Goal: Information Seeking & Learning: Learn about a topic

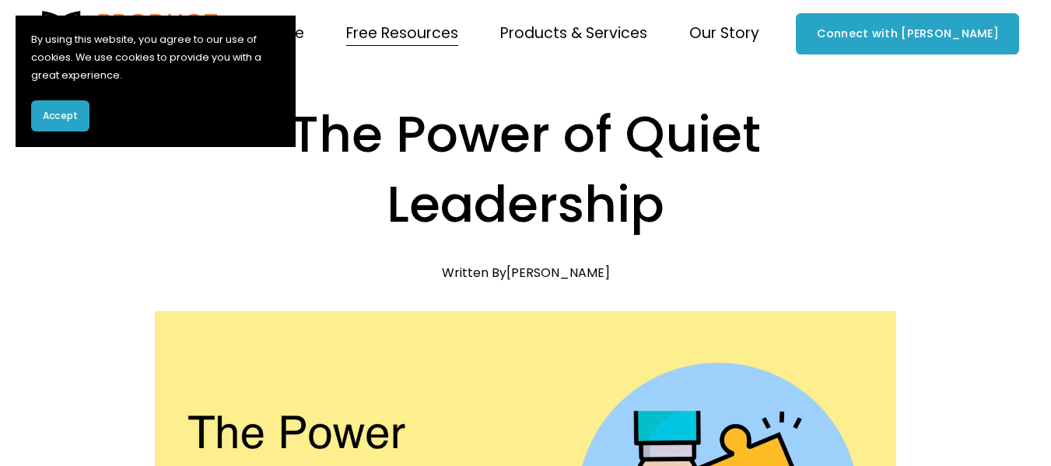
scroll to position [467, 0]
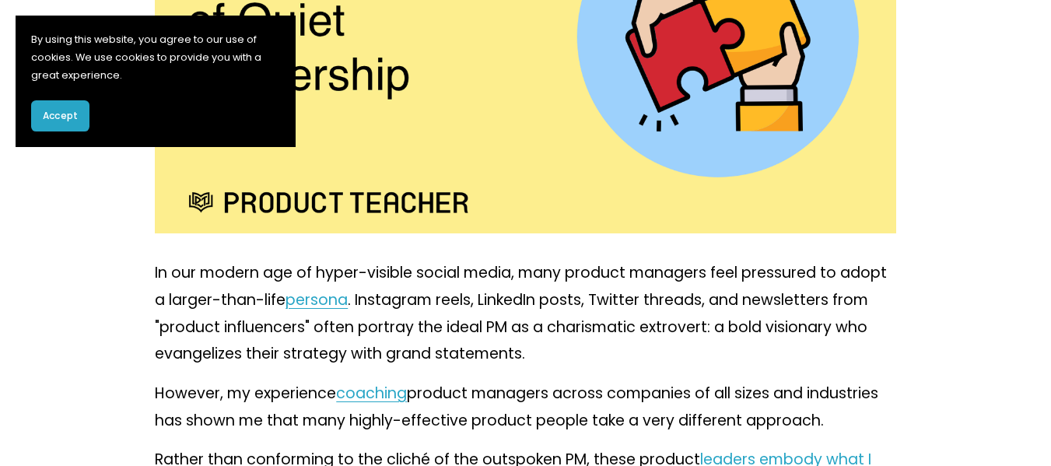
click at [764, 293] on p "In our modern age of hyper-visible social media, many product managers feel pre…" at bounding box center [525, 314] width 740 height 108
drag, startPoint x: 764, startPoint y: 293, endPoint x: 722, endPoint y: 307, distance: 43.5
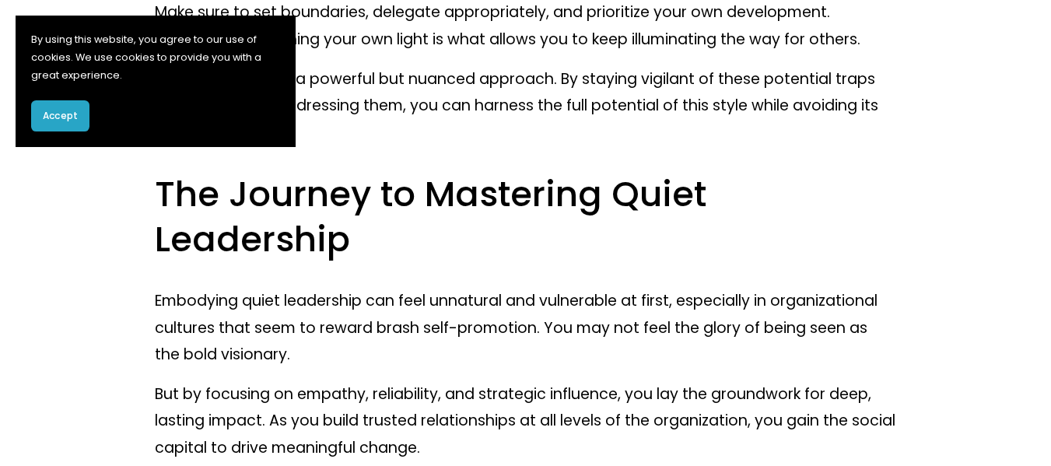
scroll to position [12905, 0]
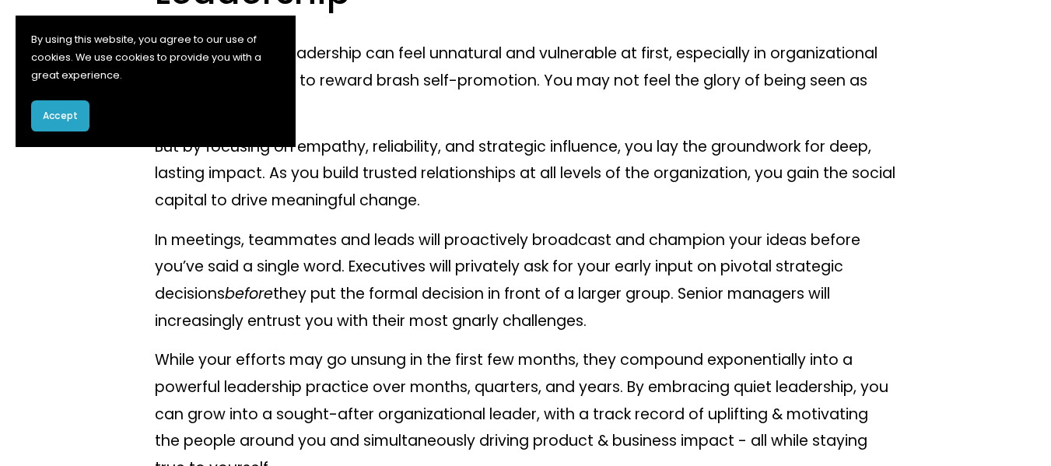
click at [61, 113] on span "Accept" at bounding box center [60, 116] width 35 height 14
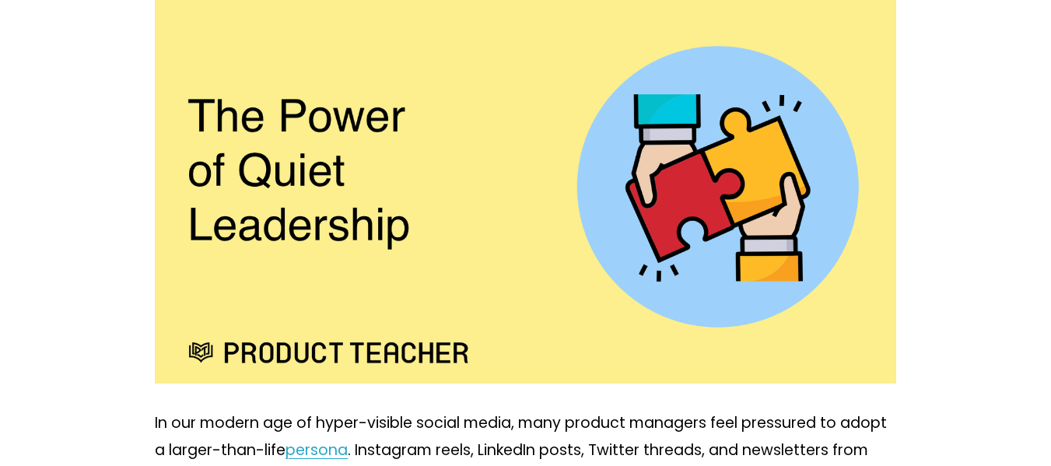
scroll to position [394, 0]
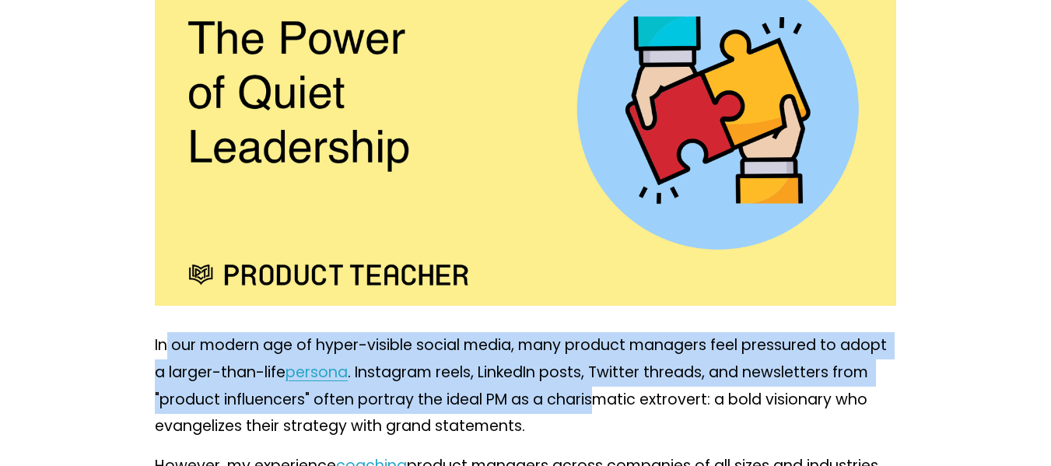
drag, startPoint x: 166, startPoint y: 351, endPoint x: 590, endPoint y: 409, distance: 428.6
click at [590, 409] on p "In our modern age of hyper-visible social media, many product managers feel pre…" at bounding box center [525, 386] width 740 height 108
click at [177, 362] on p "In our modern age of hyper-visible social media, many product managers feel pre…" at bounding box center [525, 386] width 740 height 108
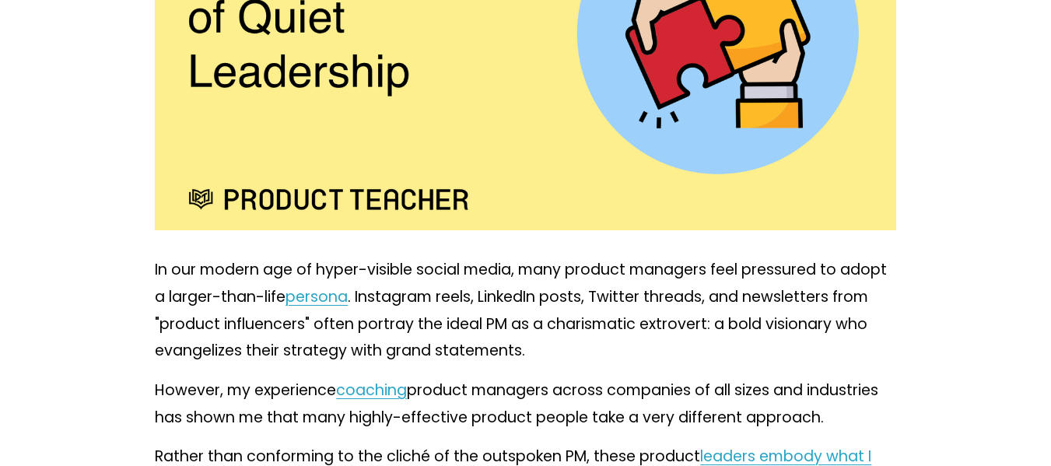
scroll to position [472, 0]
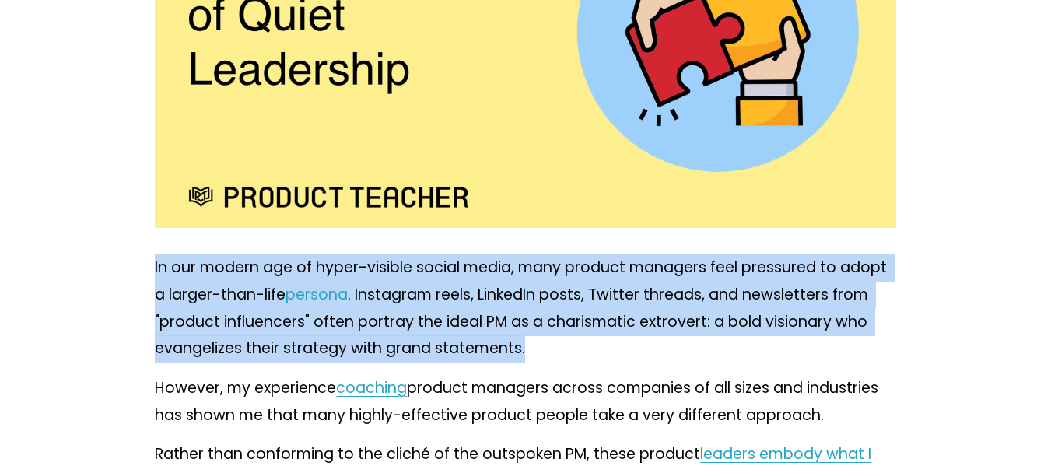
drag, startPoint x: 562, startPoint y: 351, endPoint x: 89, endPoint y: 279, distance: 478.2
copy p "In our modern age of hyper-visible social media, many product managers feel pre…"
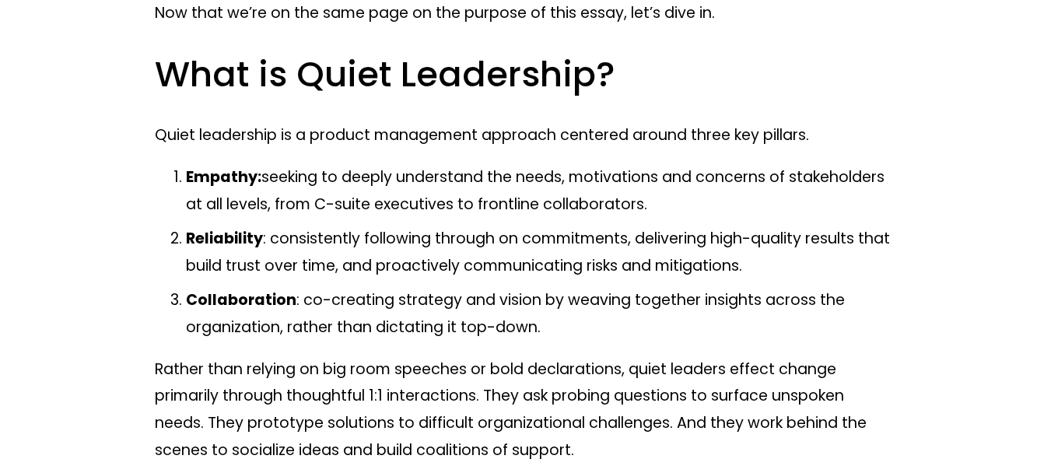
scroll to position [1483, 0]
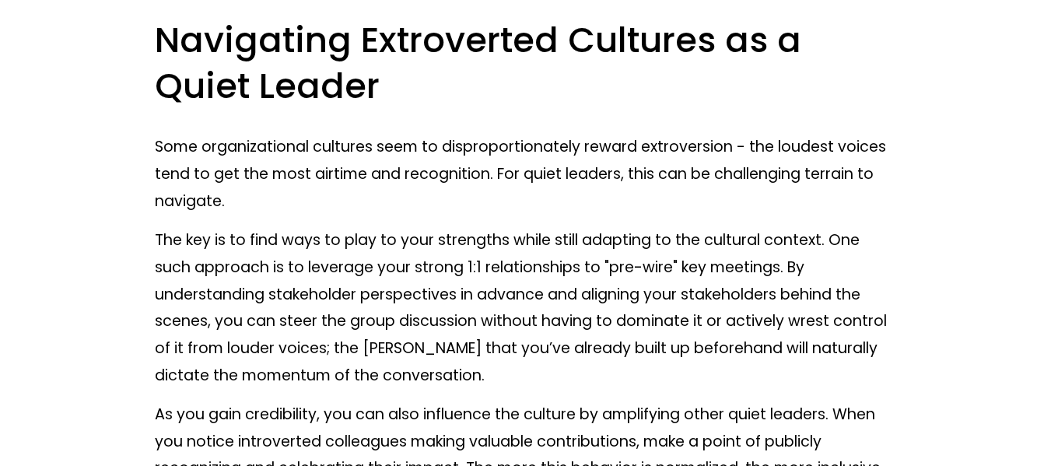
drag, startPoint x: 97, startPoint y: 280, endPoint x: 558, endPoint y: 198, distance: 467.6
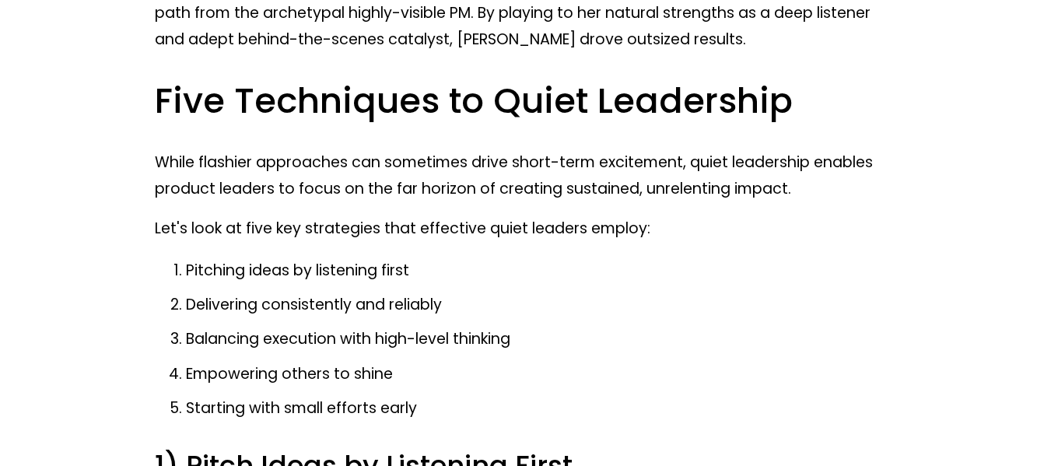
scroll to position [3083, 0]
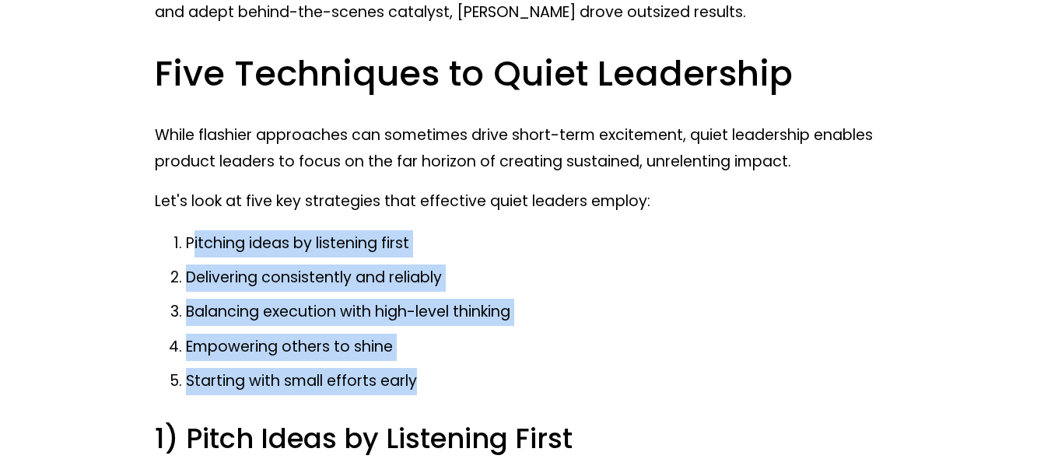
drag, startPoint x: 195, startPoint y: 191, endPoint x: 421, endPoint y: 329, distance: 264.6
click at [421, 329] on ol "Pitching ideas by listening first Delivering consistently and reliably Balancin…" at bounding box center [525, 312] width 740 height 165
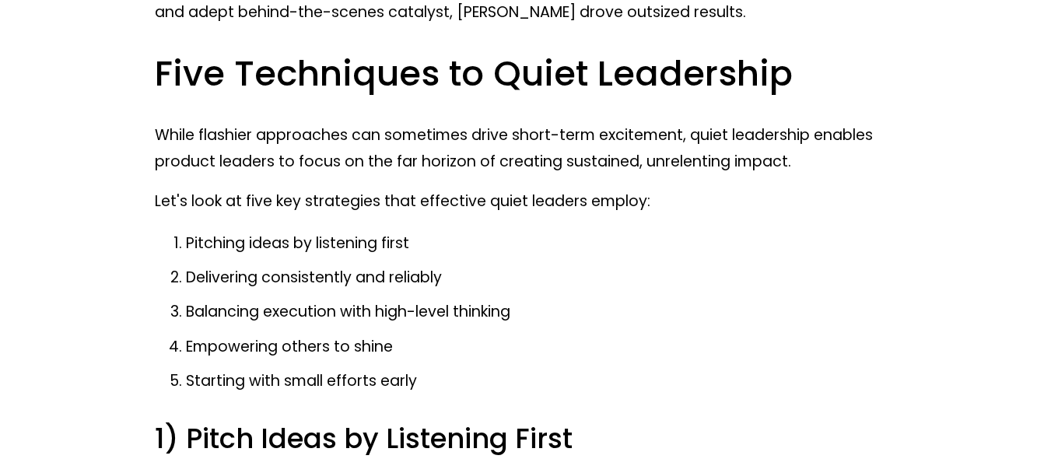
click at [187, 230] on p "Pitching ideas by listening first" at bounding box center [540, 243] width 709 height 27
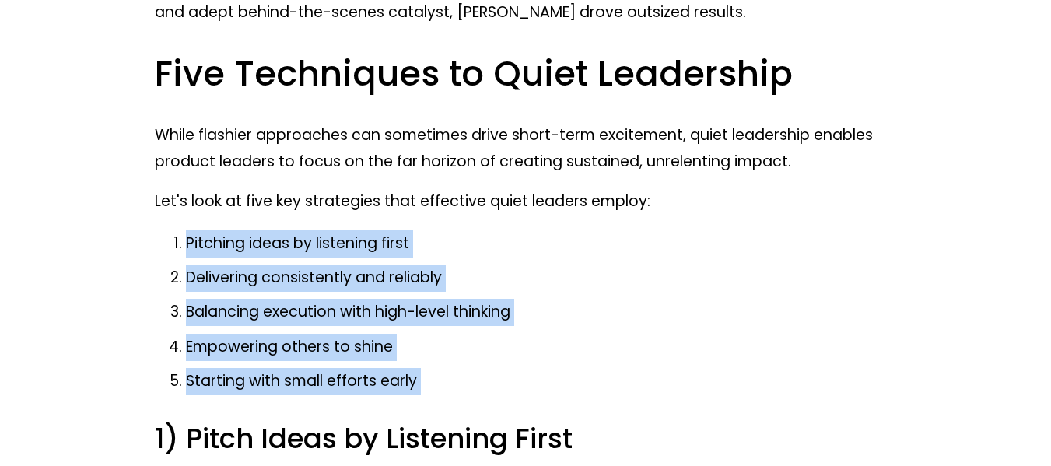
drag, startPoint x: 187, startPoint y: 194, endPoint x: 490, endPoint y: 339, distance: 335.6
click at [490, 339] on ol "Pitching ideas by listening first Delivering consistently and reliably Balancin…" at bounding box center [525, 312] width 740 height 165
copy ol "Pitching ideas by listening first Delivering consistently and reliably Balancin…"
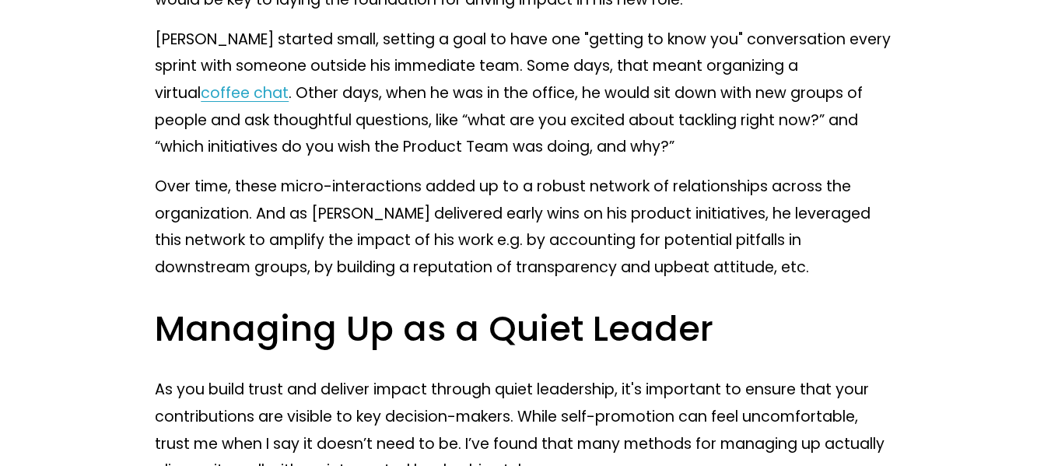
scroll to position [8293, 0]
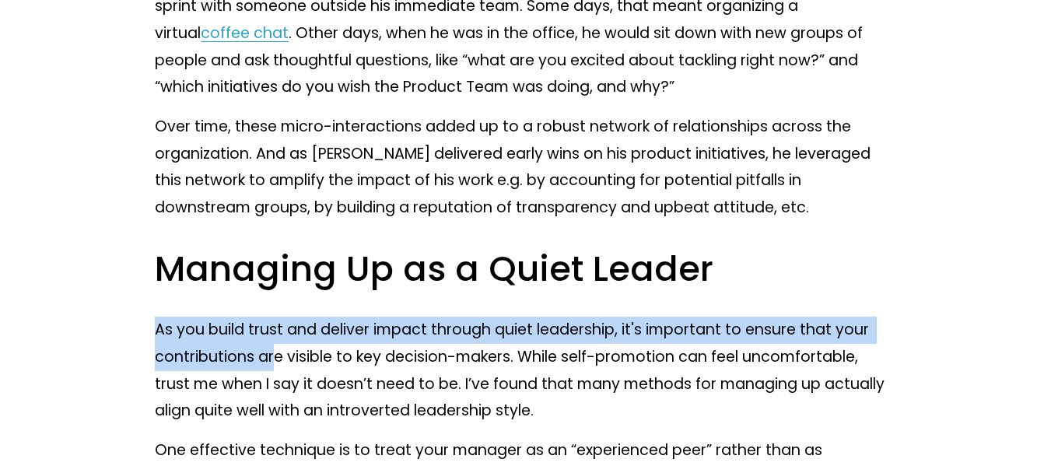
drag, startPoint x: 155, startPoint y: 234, endPoint x: 278, endPoint y: 257, distance: 125.8
click at [278, 317] on p "As you build trust and deliver impact through quiet leadership, it's important …" at bounding box center [525, 371] width 740 height 108
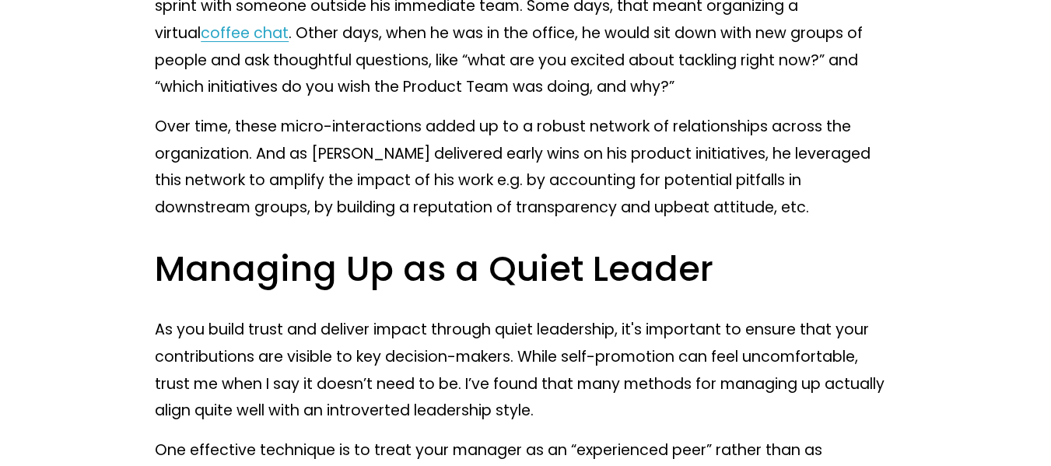
click at [573, 317] on p "As you build trust and deliver impact through quiet leadership, it's important …" at bounding box center [525, 371] width 740 height 108
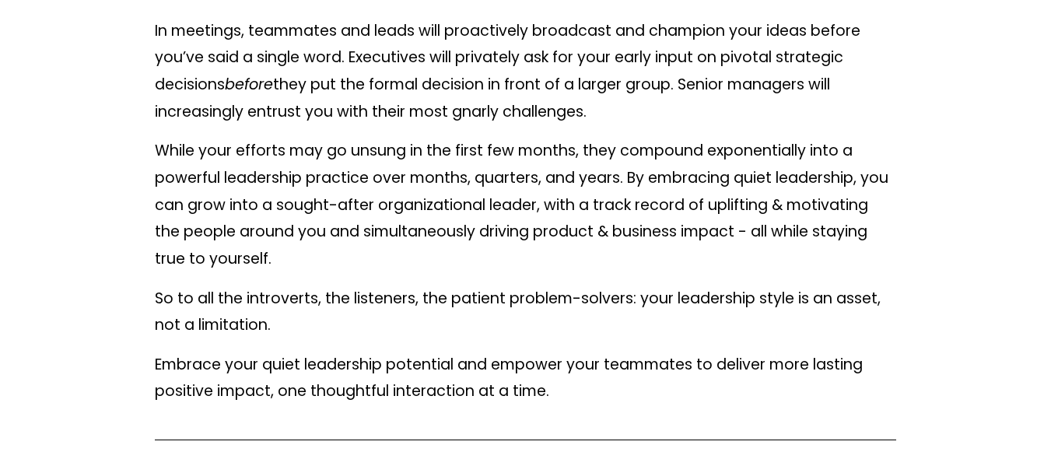
scroll to position [13037, 0]
